Goal: Transaction & Acquisition: Purchase product/service

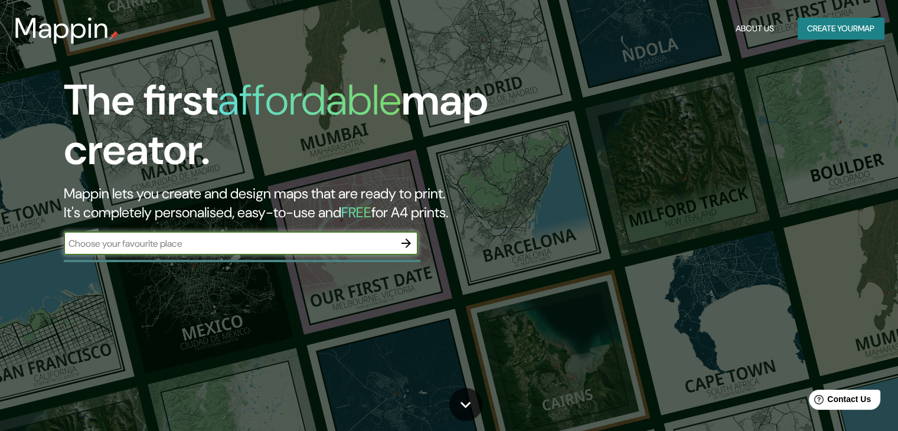
click at [191, 244] on input "text" at bounding box center [229, 244] width 331 height 14
type input "[GEOGRAPHIC_DATA][PERSON_NAME] 130 DURANGO"
click at [403, 245] on icon "button" at bounding box center [406, 243] width 14 height 14
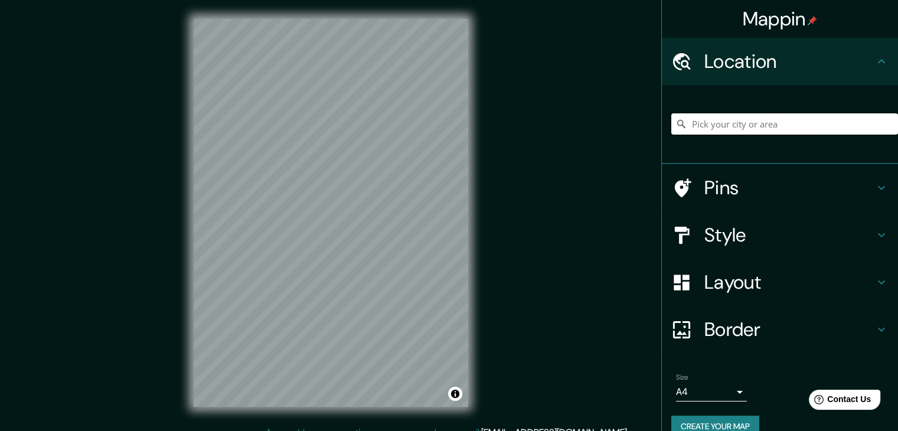
click at [730, 125] on input "Pick your city or area" at bounding box center [784, 123] width 227 height 21
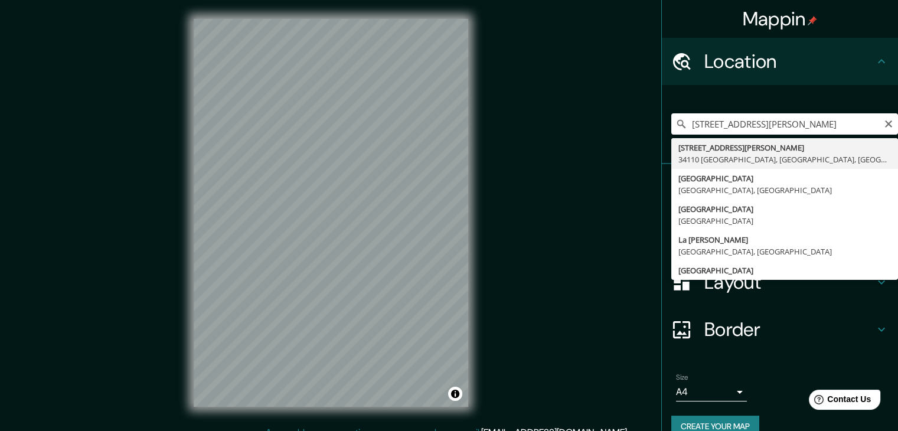
type input "[STREET_ADDRESS][PERSON_NAME]"
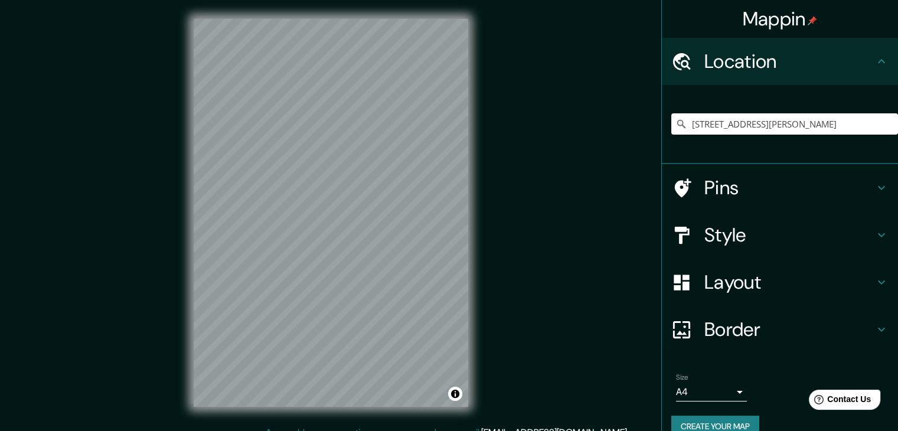
click at [736, 230] on h4 "Style" at bounding box center [789, 235] width 170 height 24
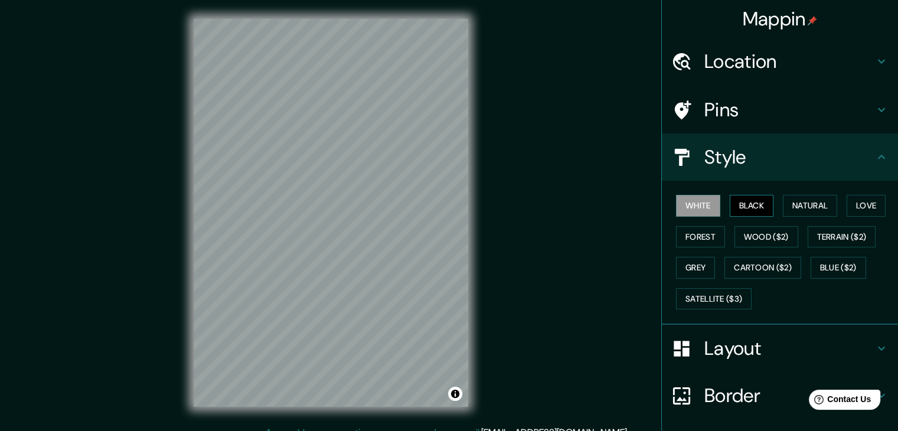
click at [742, 201] on button "Black" at bounding box center [752, 206] width 44 height 22
click at [817, 201] on button "Natural" at bounding box center [810, 206] width 54 height 22
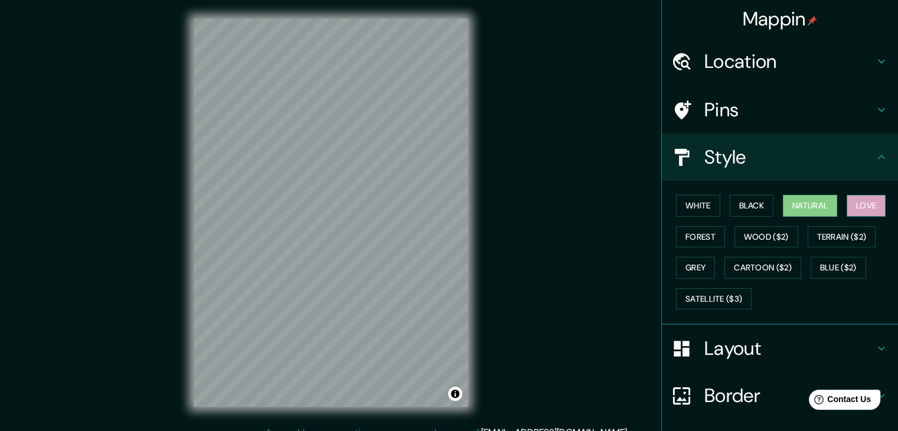
click at [847, 204] on button "Love" at bounding box center [866, 206] width 39 height 22
click at [704, 237] on button "Forest" at bounding box center [700, 237] width 49 height 22
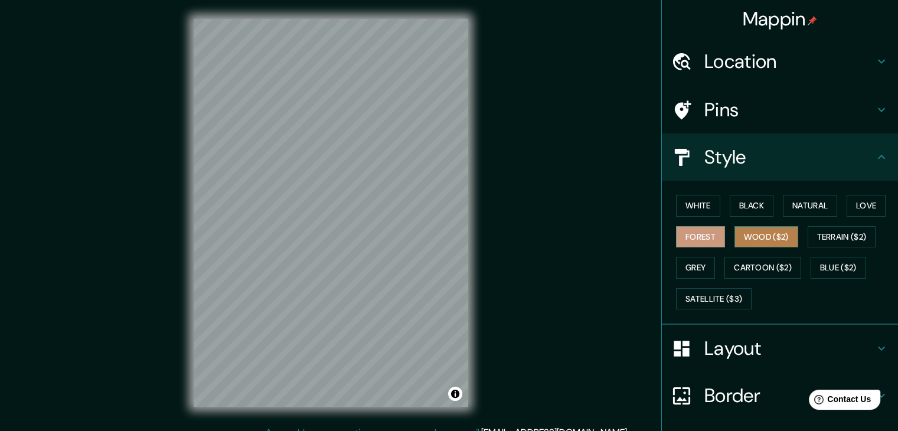
click at [751, 234] on button "Wood ($2)" at bounding box center [767, 237] width 64 height 22
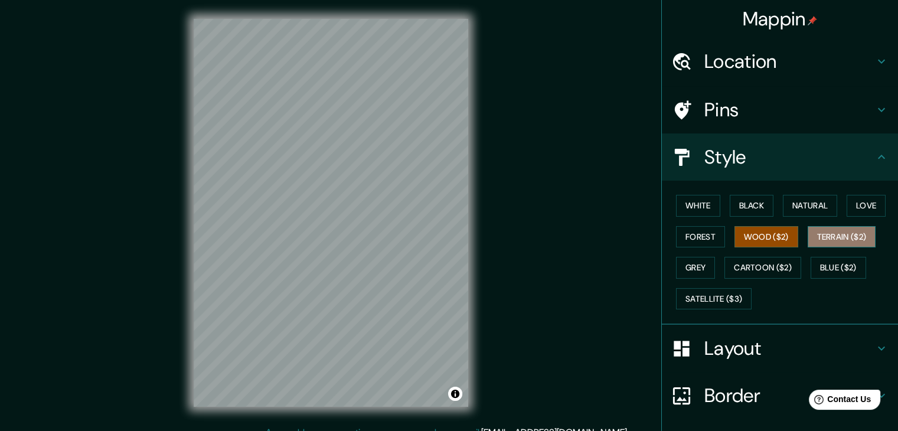
click at [808, 235] on button "Terrain ($2)" at bounding box center [842, 237] width 68 height 22
click at [697, 270] on button "Grey" at bounding box center [695, 268] width 39 height 22
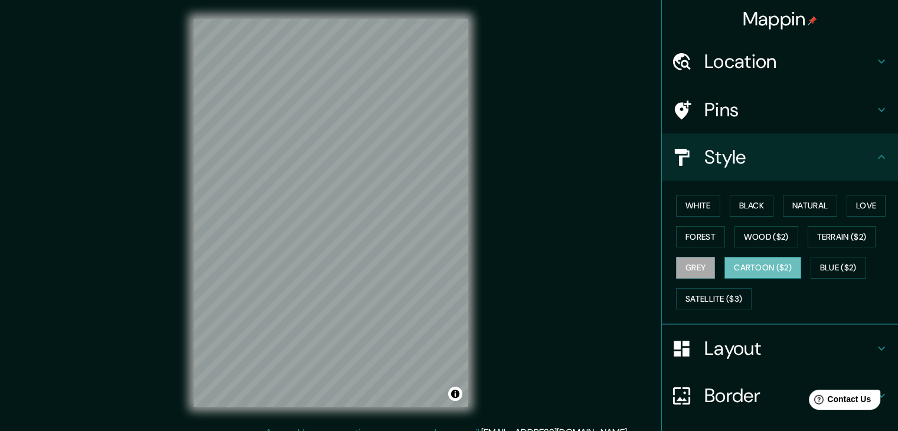
click at [746, 265] on button "Cartoon ($2)" at bounding box center [762, 268] width 77 height 22
click at [801, 266] on div "White Black Natural Love Forest Wood ($2) Terrain ($2) Grey Cartoon ($2) Blue (…" at bounding box center [784, 252] width 227 height 124
click at [815, 266] on button "Blue ($2)" at bounding box center [839, 268] width 56 height 22
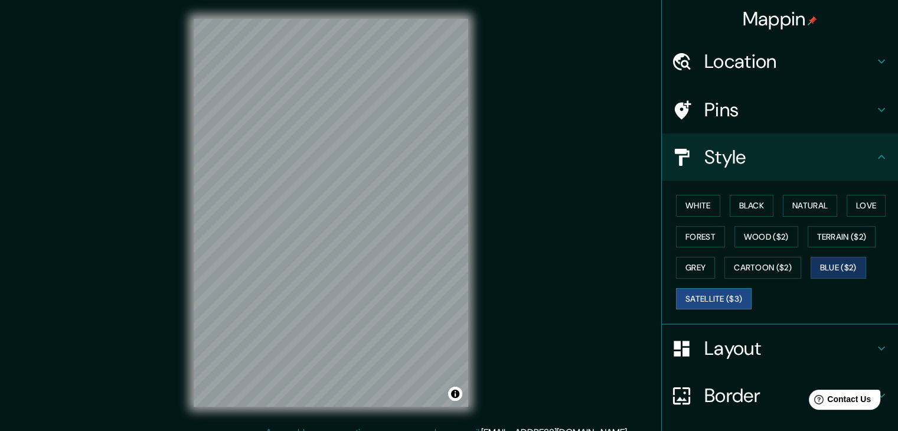
click at [740, 294] on button "Satellite ($3)" at bounding box center [714, 299] width 76 height 22
click at [815, 206] on button "Natural" at bounding box center [810, 206] width 54 height 22
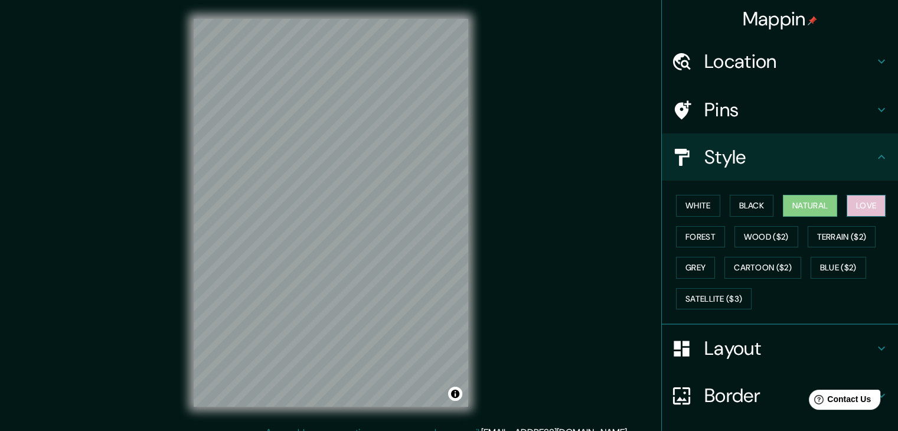
click at [847, 205] on button "Love" at bounding box center [866, 206] width 39 height 22
click at [712, 109] on h4 "Pins" at bounding box center [789, 110] width 170 height 24
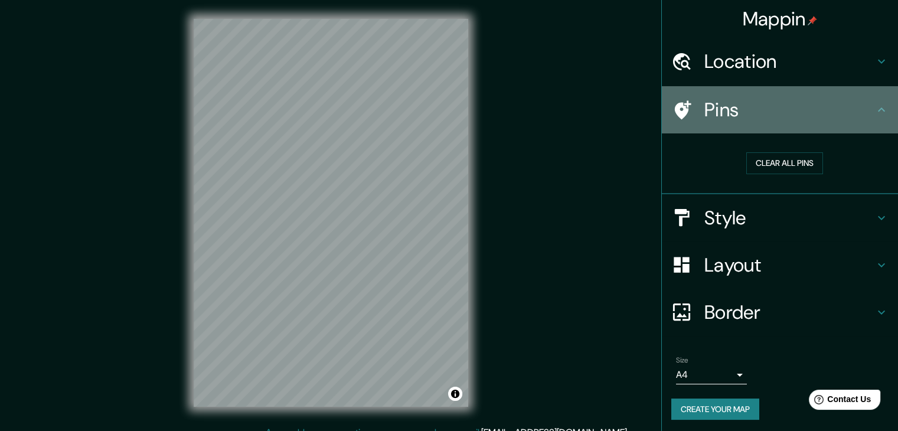
drag, startPoint x: 679, startPoint y: 107, endPoint x: 667, endPoint y: 112, distance: 12.7
click at [671, 112] on icon at bounding box center [681, 110] width 21 height 21
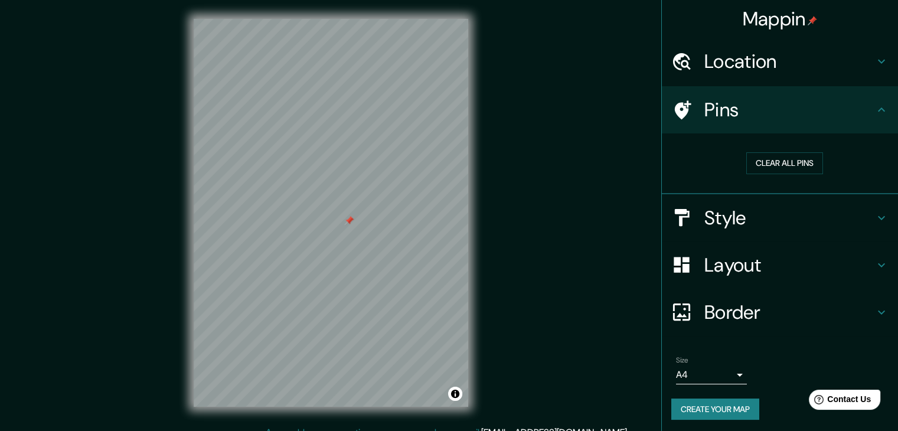
drag, startPoint x: 338, startPoint y: 227, endPoint x: 351, endPoint y: 222, distance: 13.3
click at [351, 222] on div at bounding box center [349, 220] width 9 height 9
click at [761, 167] on button "Clear all pins" at bounding box center [784, 163] width 77 height 22
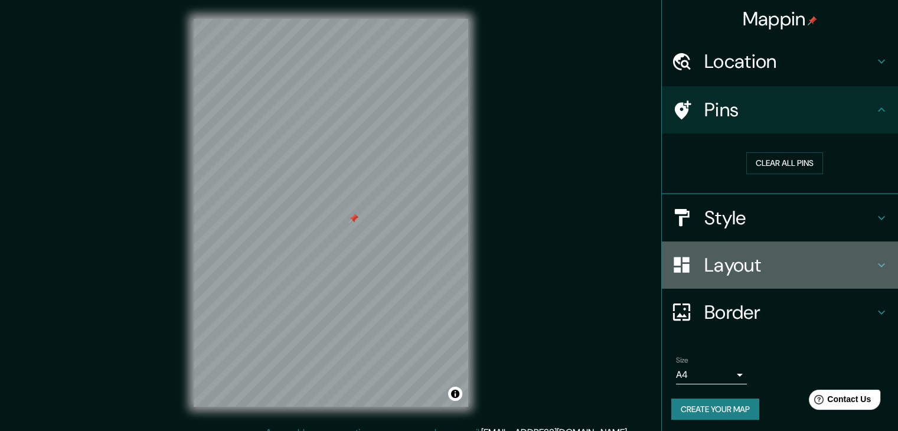
click at [749, 267] on h4 "Layout" at bounding box center [789, 265] width 170 height 24
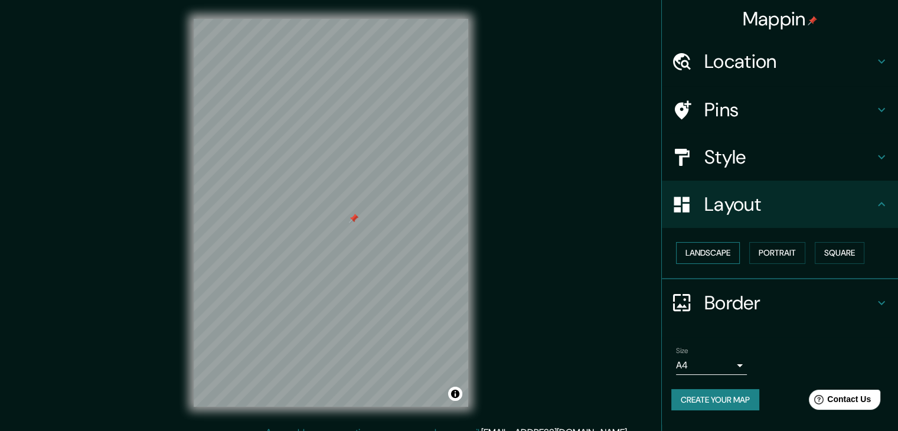
click at [705, 254] on button "Landscape" at bounding box center [708, 253] width 64 height 22
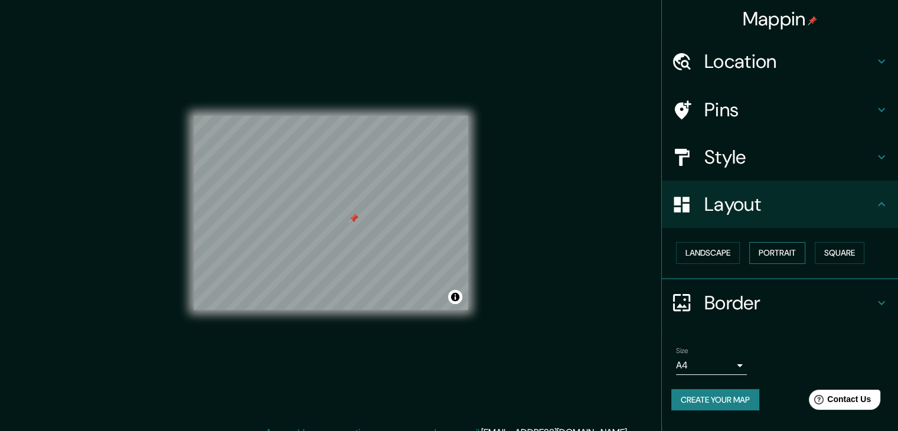
click at [785, 255] on button "Portrait" at bounding box center [777, 253] width 56 height 22
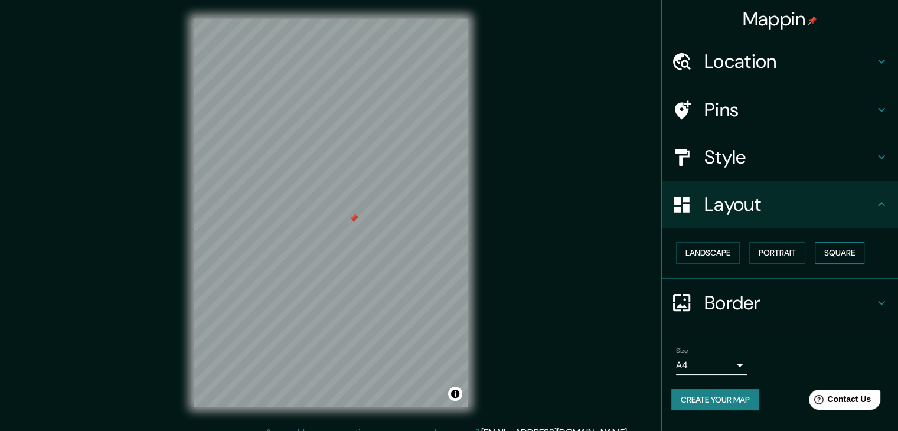
click at [831, 253] on button "Square" at bounding box center [840, 253] width 50 height 22
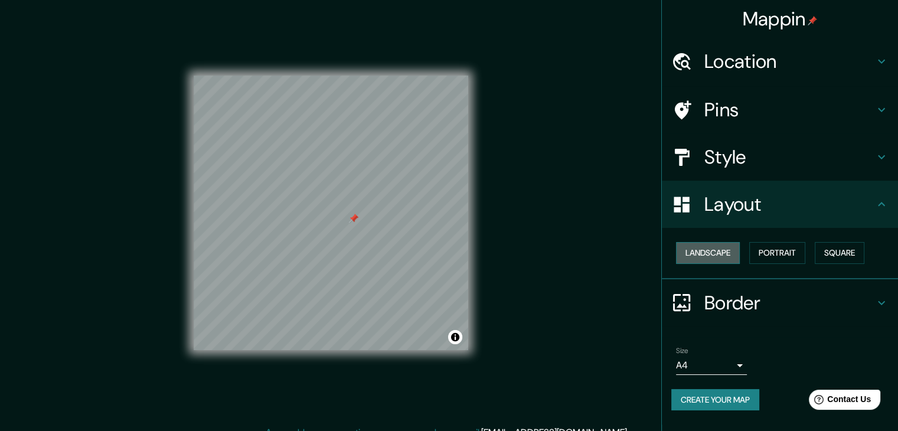
click at [719, 254] on button "Landscape" at bounding box center [708, 253] width 64 height 22
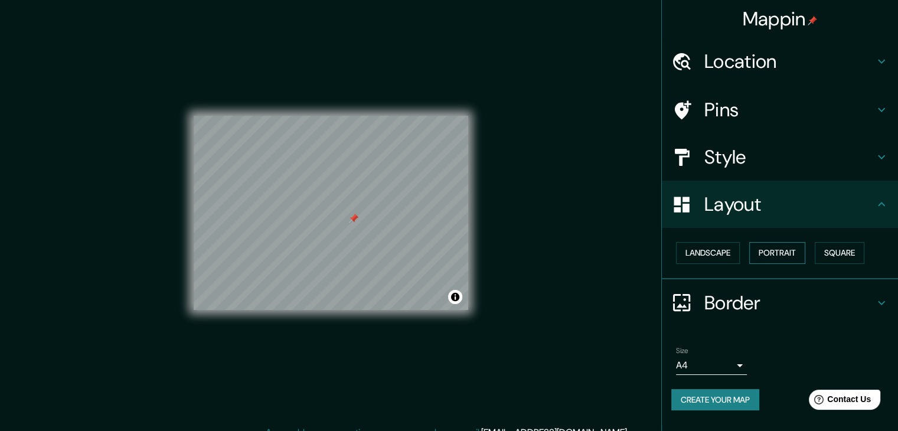
click at [775, 253] on button "Portrait" at bounding box center [777, 253] width 56 height 22
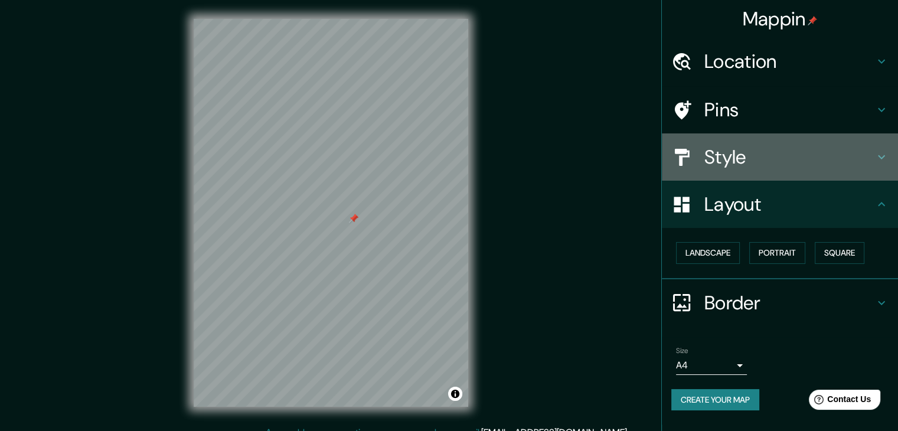
click at [785, 159] on h4 "Style" at bounding box center [789, 157] width 170 height 24
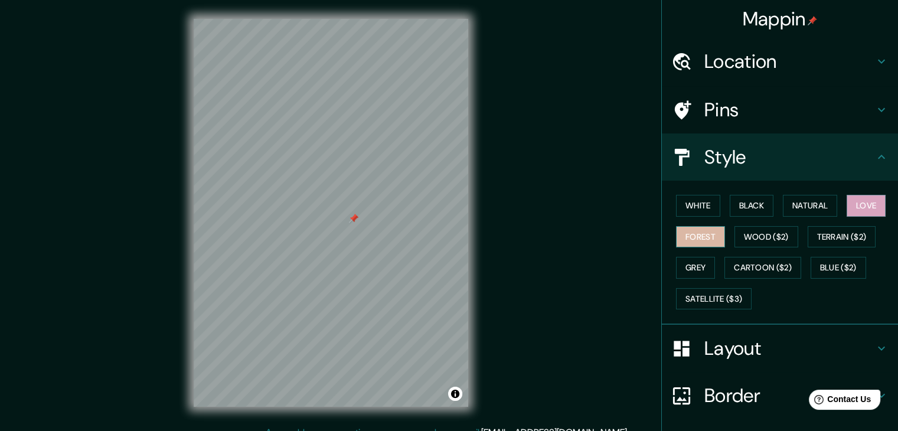
click at [697, 238] on button "Forest" at bounding box center [700, 237] width 49 height 22
click at [751, 232] on button "Wood ($2)" at bounding box center [767, 237] width 64 height 22
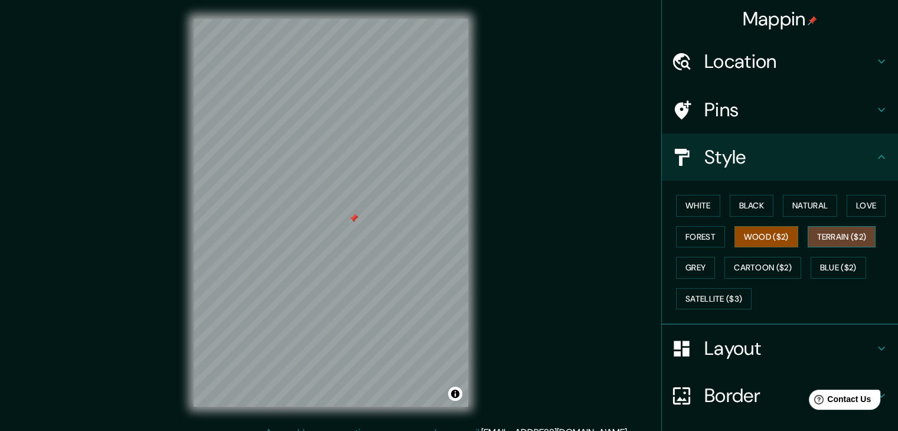
click at [815, 230] on button "Terrain ($2)" at bounding box center [842, 237] width 68 height 22
click at [692, 270] on button "Grey" at bounding box center [695, 268] width 39 height 22
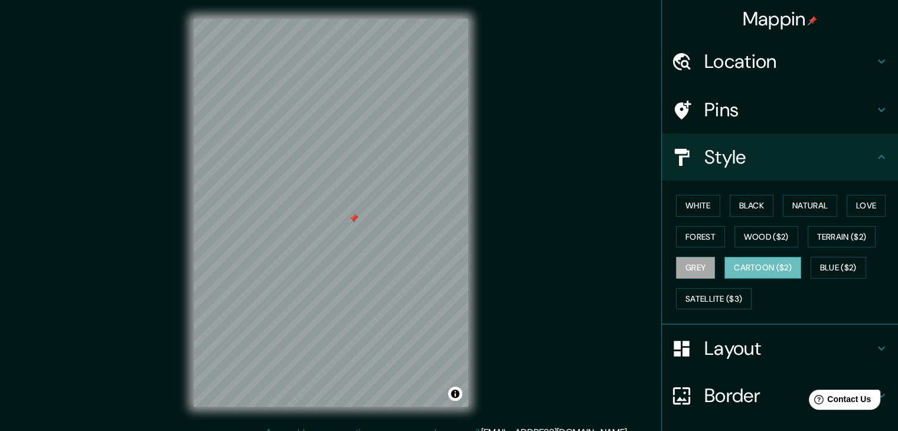
click at [751, 270] on button "Cartoon ($2)" at bounding box center [762, 268] width 77 height 22
click at [824, 270] on button "Blue ($2)" at bounding box center [839, 268] width 56 height 22
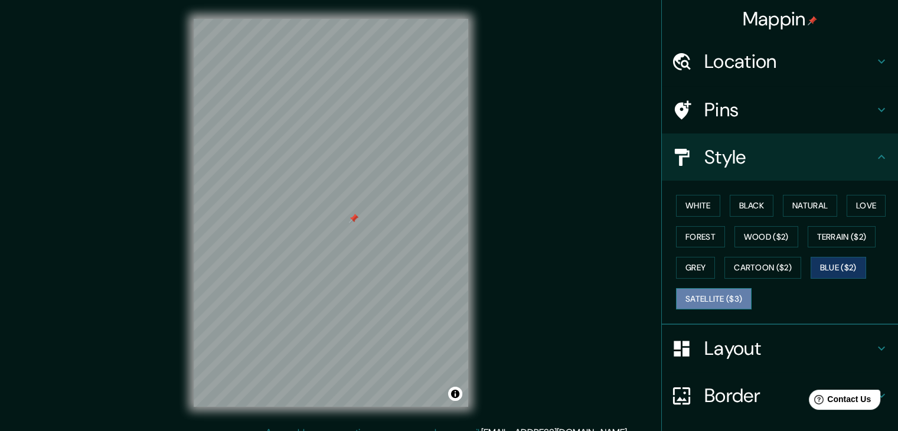
click at [725, 296] on button "Satellite ($3)" at bounding box center [714, 299] width 76 height 22
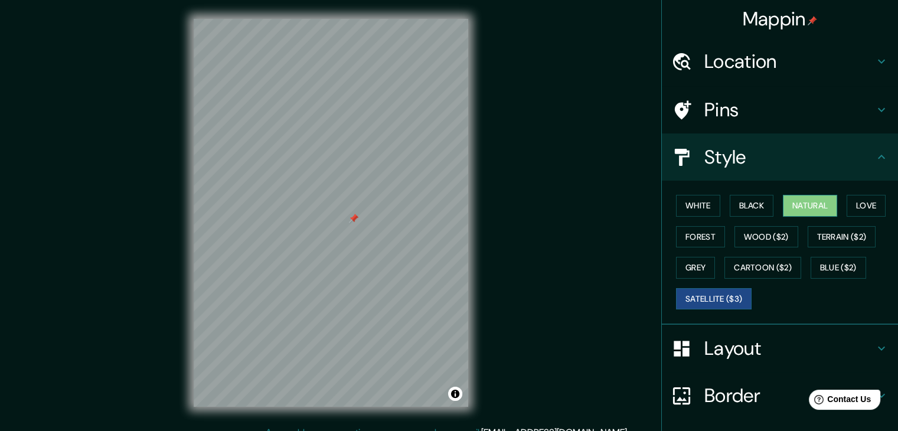
click at [792, 204] on button "Natural" at bounding box center [810, 206] width 54 height 22
click at [688, 206] on button "White" at bounding box center [698, 206] width 44 height 22
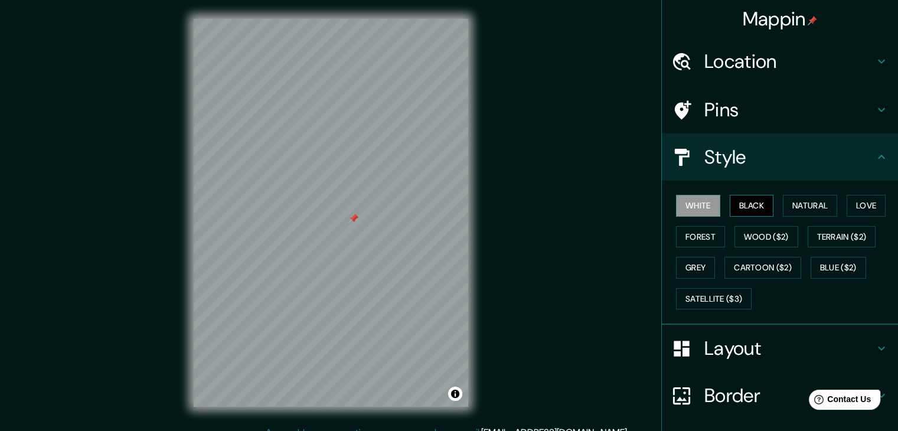
click at [742, 203] on button "Black" at bounding box center [752, 206] width 44 height 22
click at [799, 203] on button "Natural" at bounding box center [810, 206] width 54 height 22
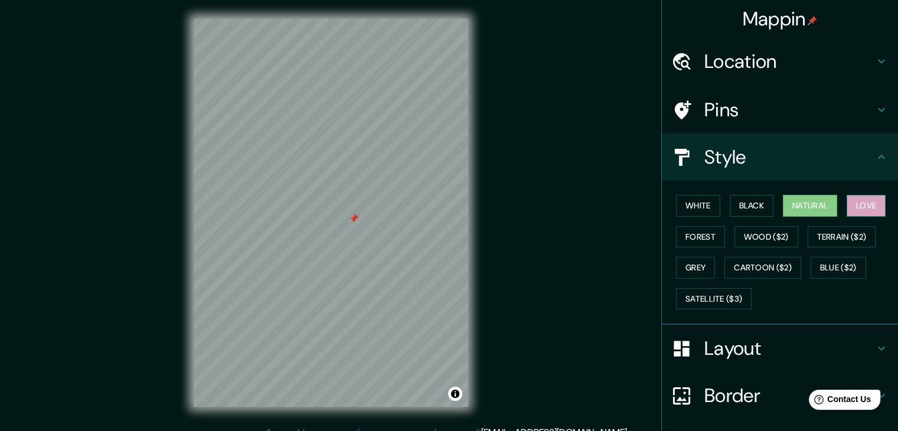
click at [847, 206] on button "Love" at bounding box center [866, 206] width 39 height 22
click at [737, 230] on button "Wood ($2)" at bounding box center [767, 237] width 64 height 22
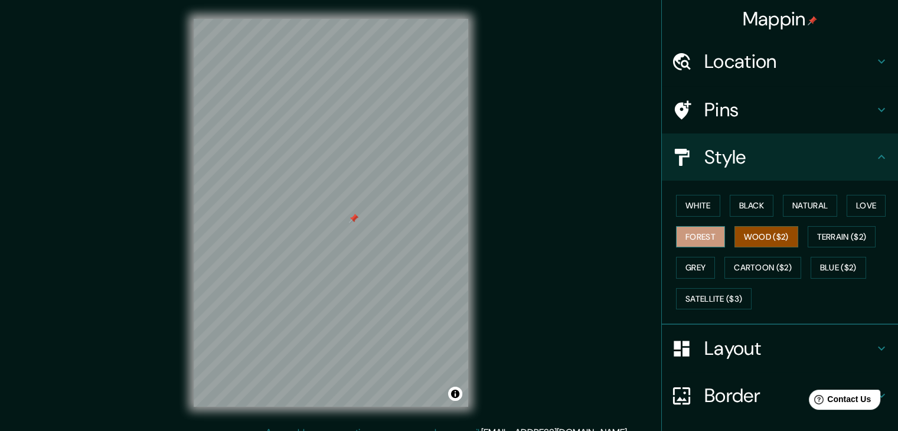
click at [676, 233] on button "Forest" at bounding box center [700, 237] width 49 height 22
click at [866, 204] on button "Love" at bounding box center [866, 206] width 39 height 22
